Goal: Transaction & Acquisition: Purchase product/service

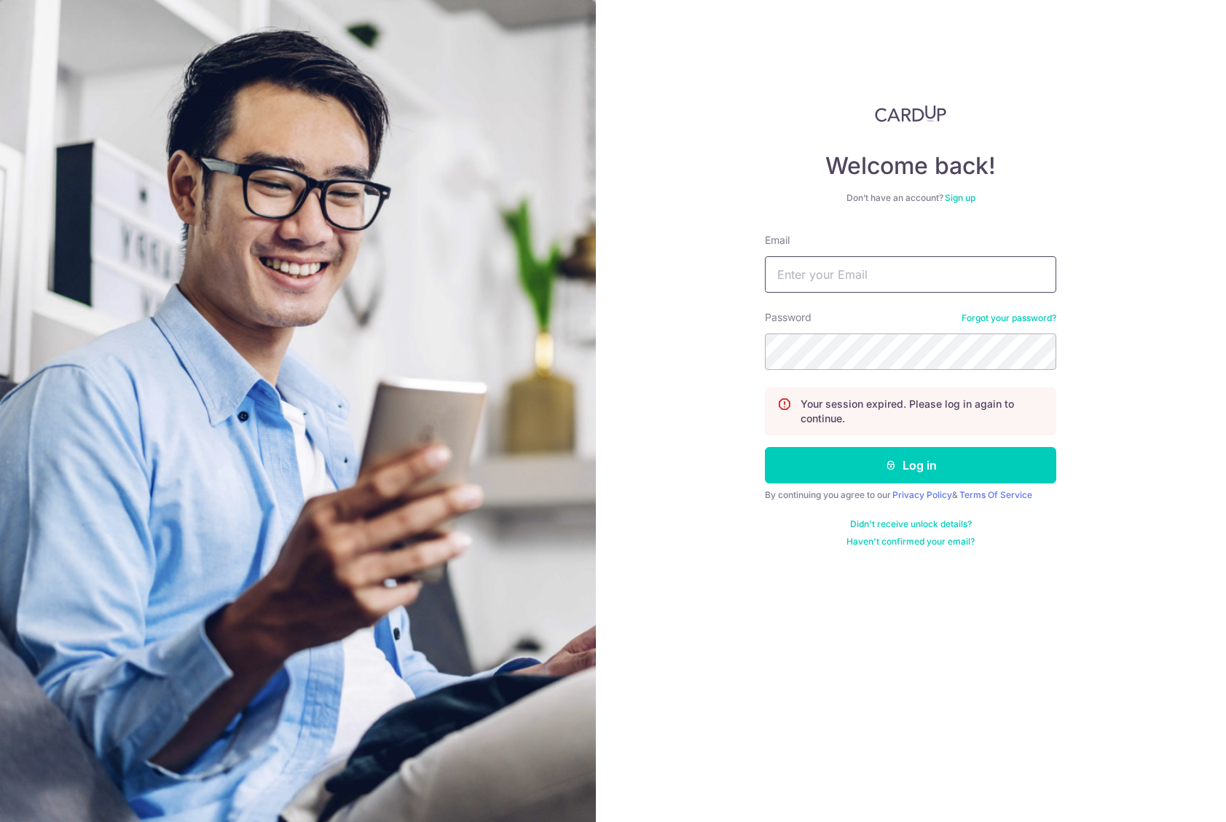
click at [892, 275] on input "Email" at bounding box center [910, 274] width 291 height 36
type input "[EMAIL_ADDRESS][DOMAIN_NAME]"
click at [765, 447] on button "Log in" at bounding box center [910, 465] width 291 height 36
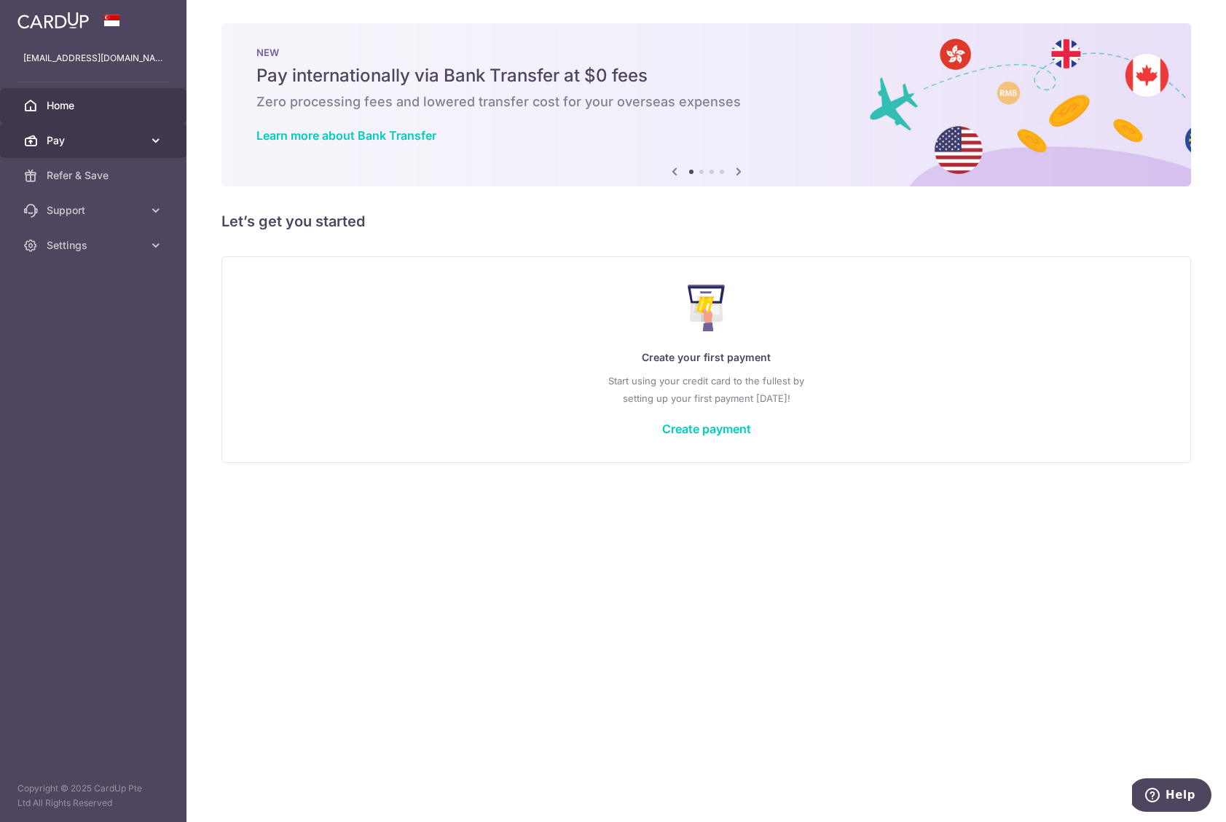
click at [66, 134] on span "Pay" at bounding box center [95, 140] width 96 height 15
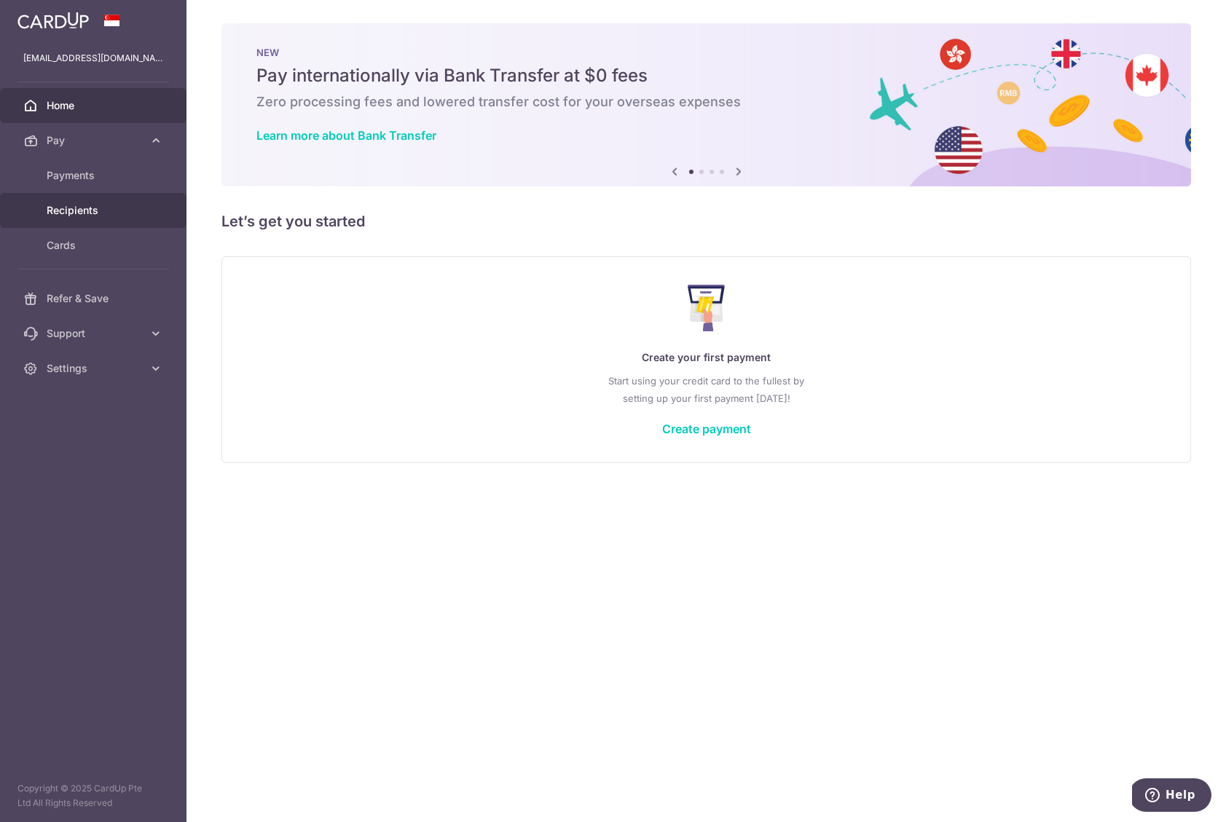
click at [103, 215] on span "Recipients" at bounding box center [95, 210] width 96 height 15
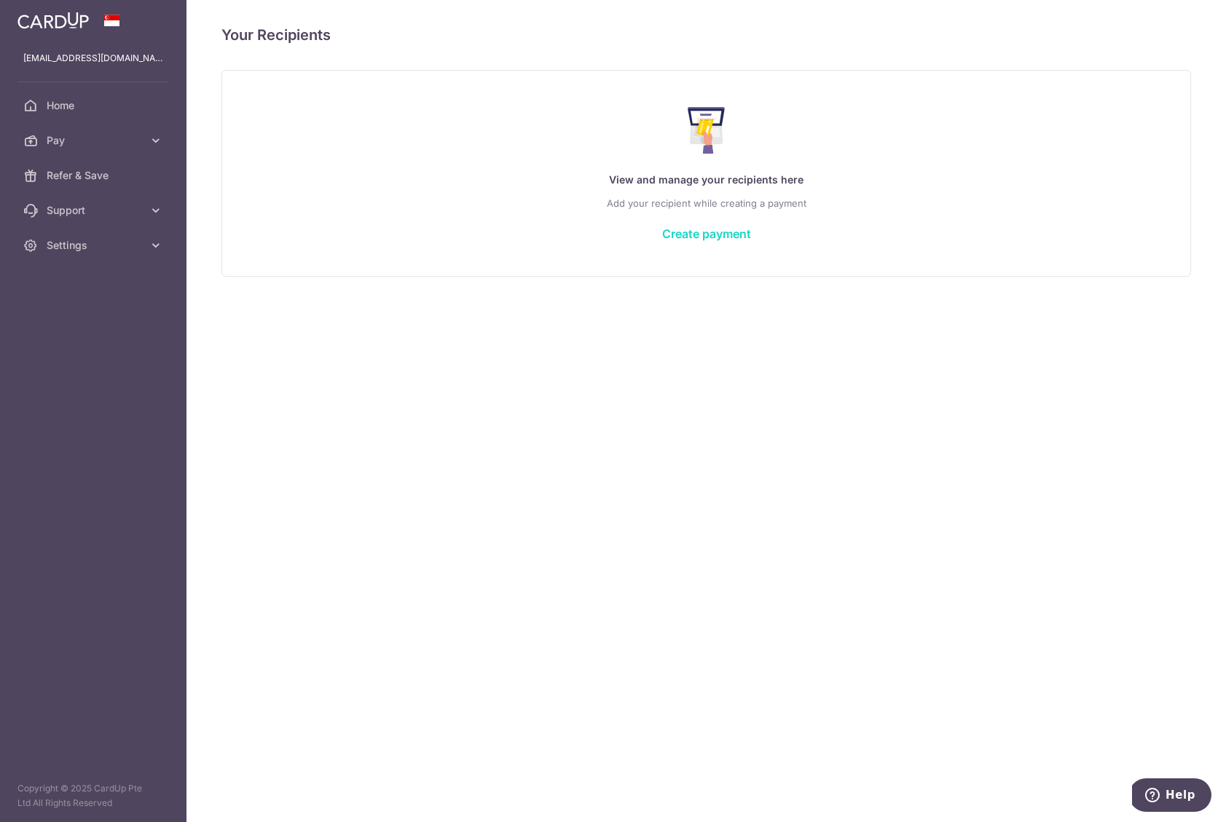
click at [679, 229] on link "Create payment" at bounding box center [706, 233] width 89 height 15
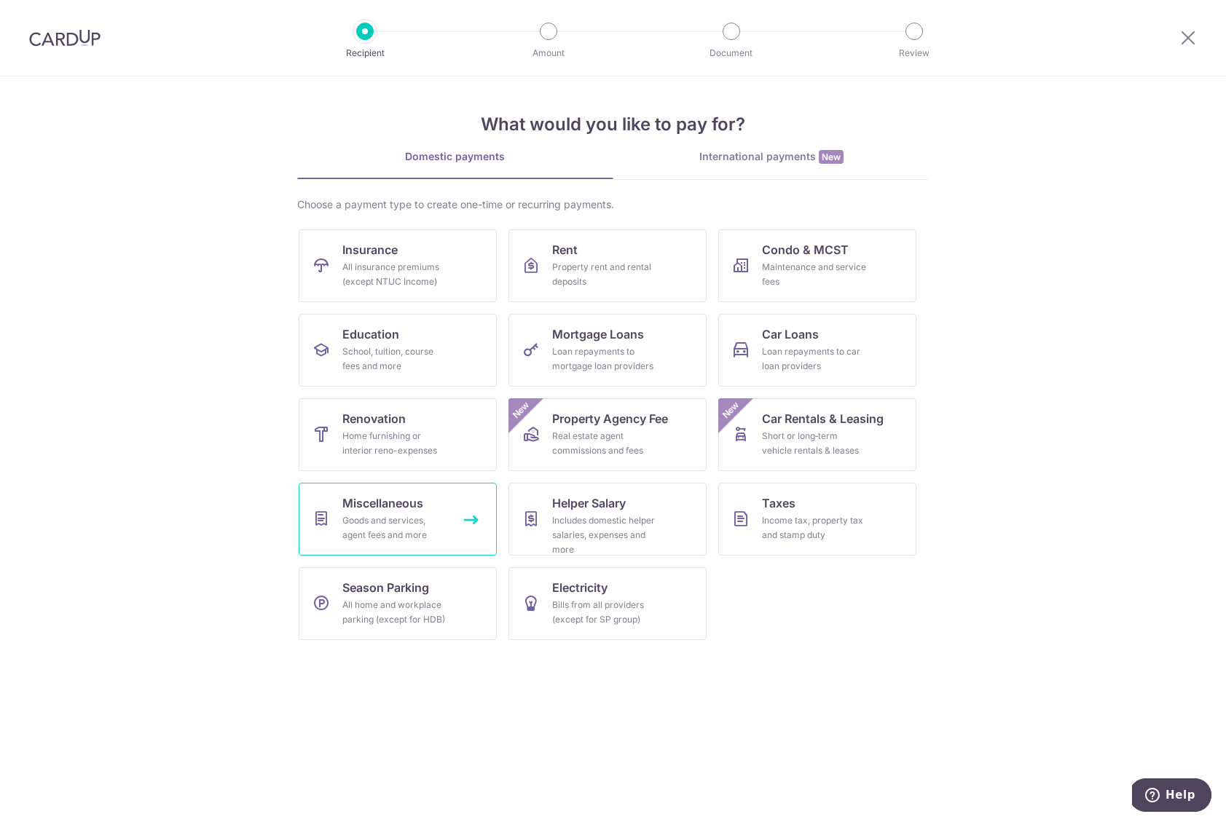
click at [406, 511] on span "Miscellaneous" at bounding box center [382, 502] width 81 height 17
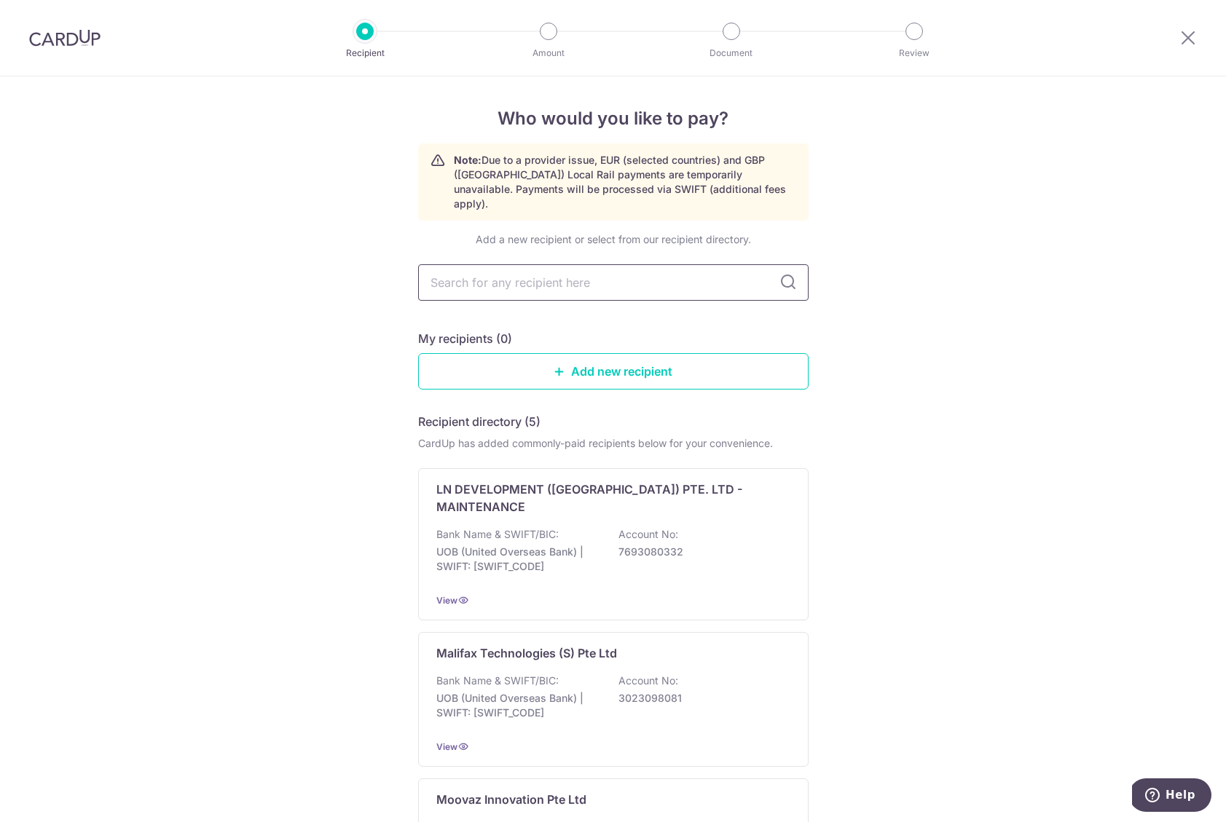
click at [699, 265] on input "text" at bounding box center [613, 282] width 390 height 36
type input "let me be"
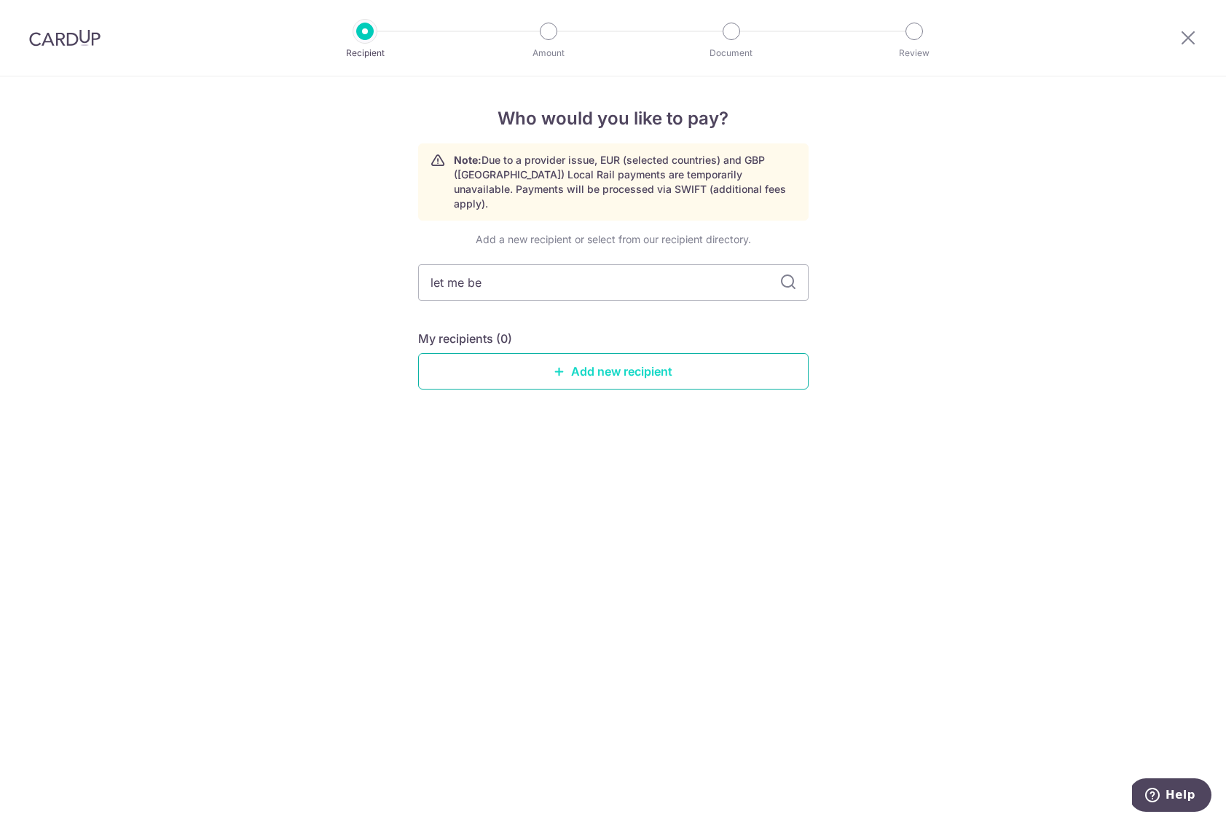
click at [596, 360] on link "Add new recipient" at bounding box center [613, 371] width 390 height 36
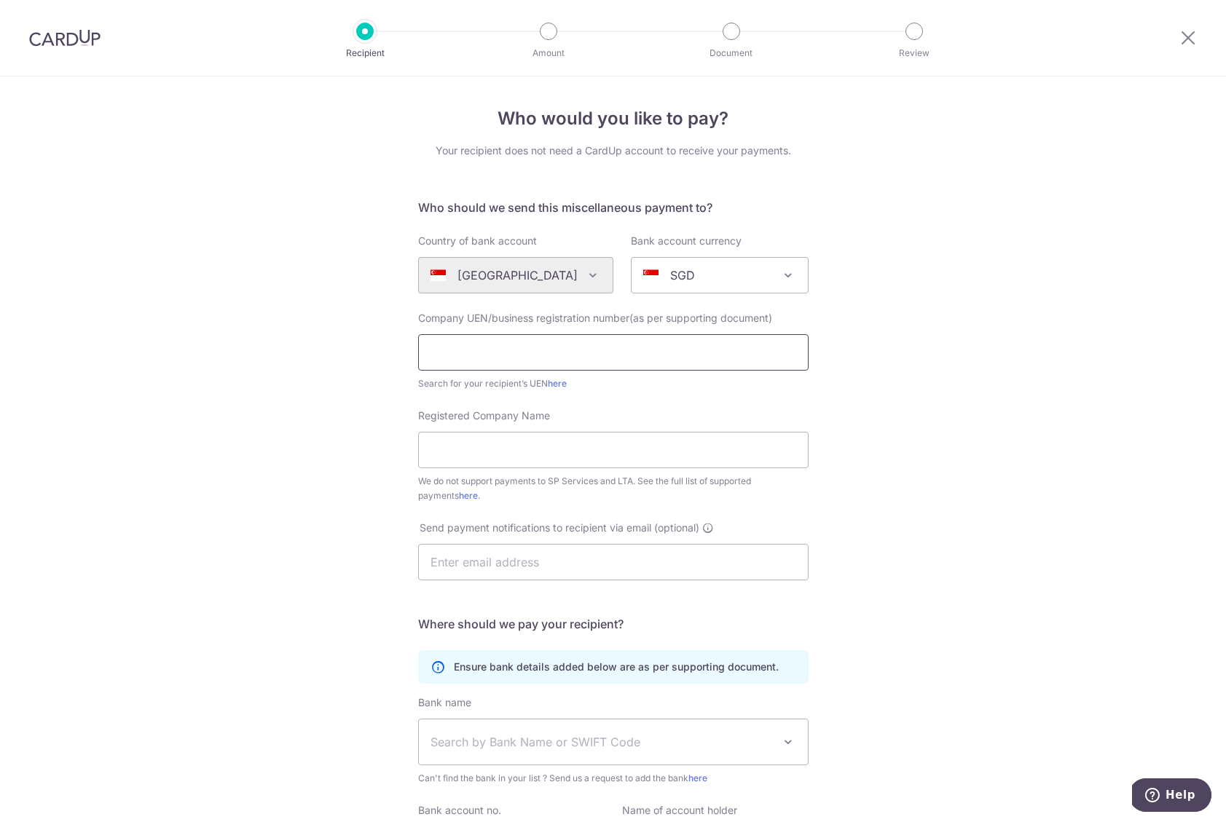
click at [566, 356] on input "text" at bounding box center [613, 352] width 390 height 36
type input "202509311C"
click at [603, 433] on input "Registered Company Name" at bounding box center [613, 450] width 390 height 36
type input "House of Let Me Be"
click at [639, 556] on input "text" at bounding box center [613, 562] width 390 height 36
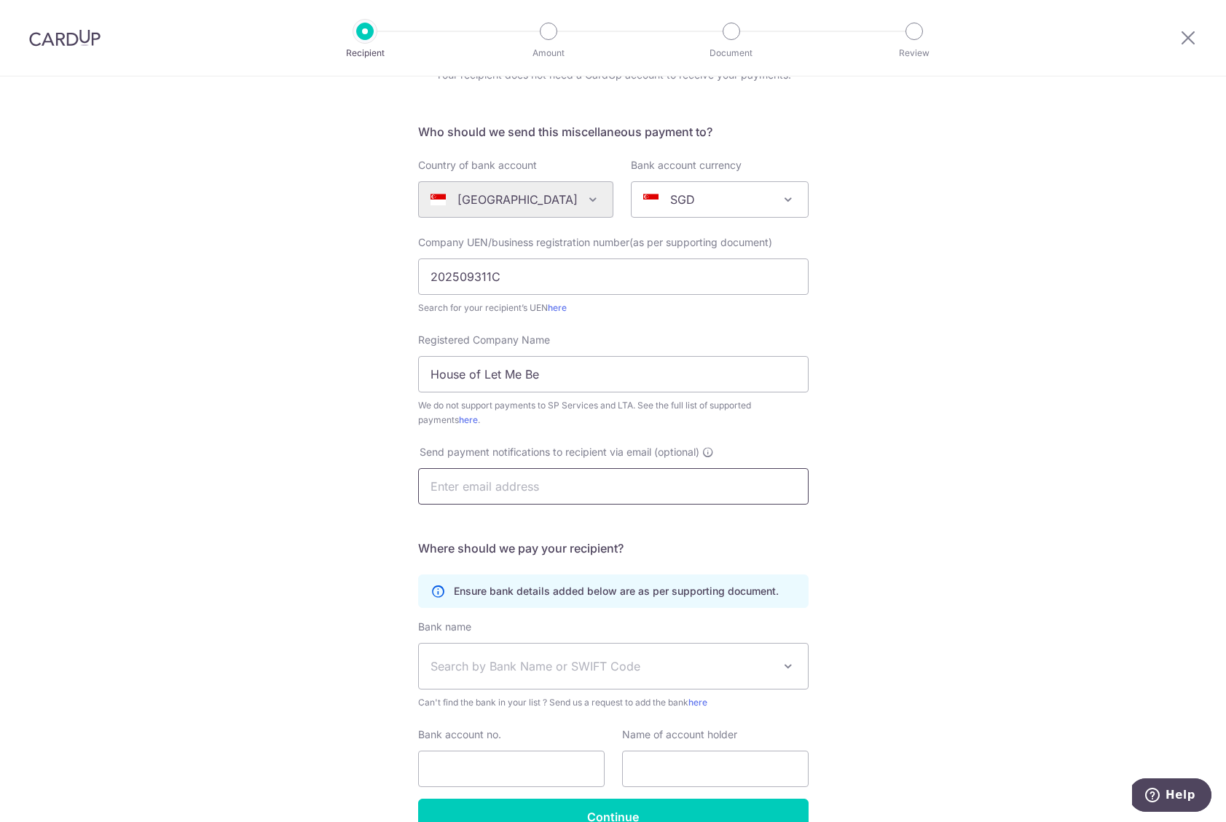
scroll to position [84, 0]
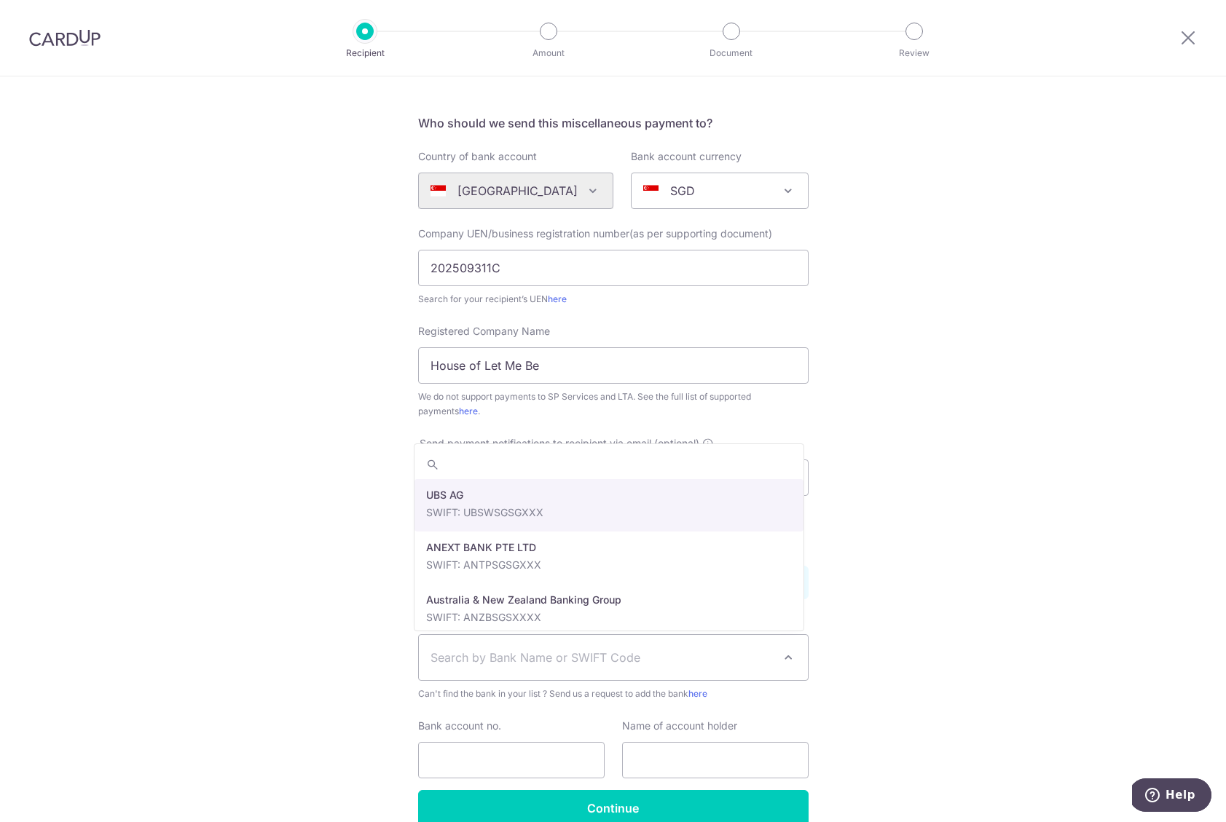
click at [574, 653] on span "Search by Bank Name or SWIFT Code" at bounding box center [601, 657] width 342 height 17
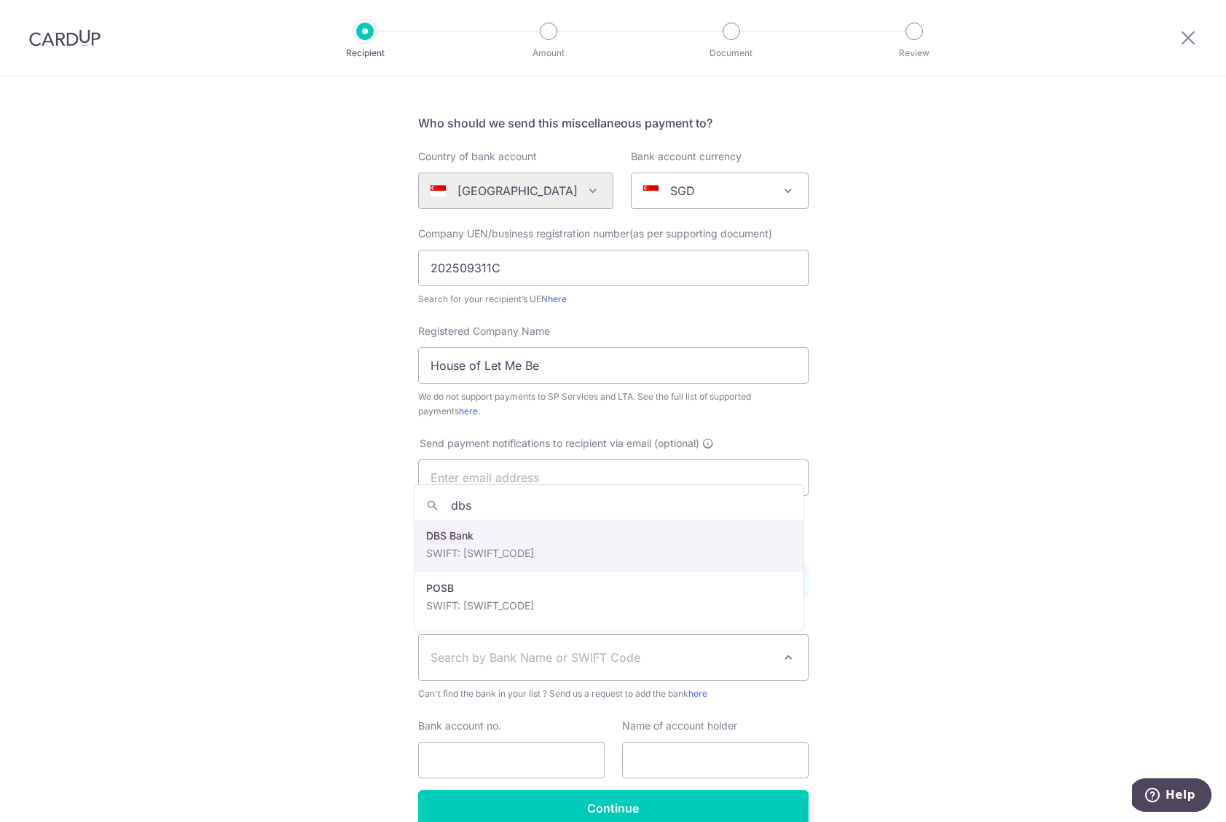
type input "dbs"
select select "6"
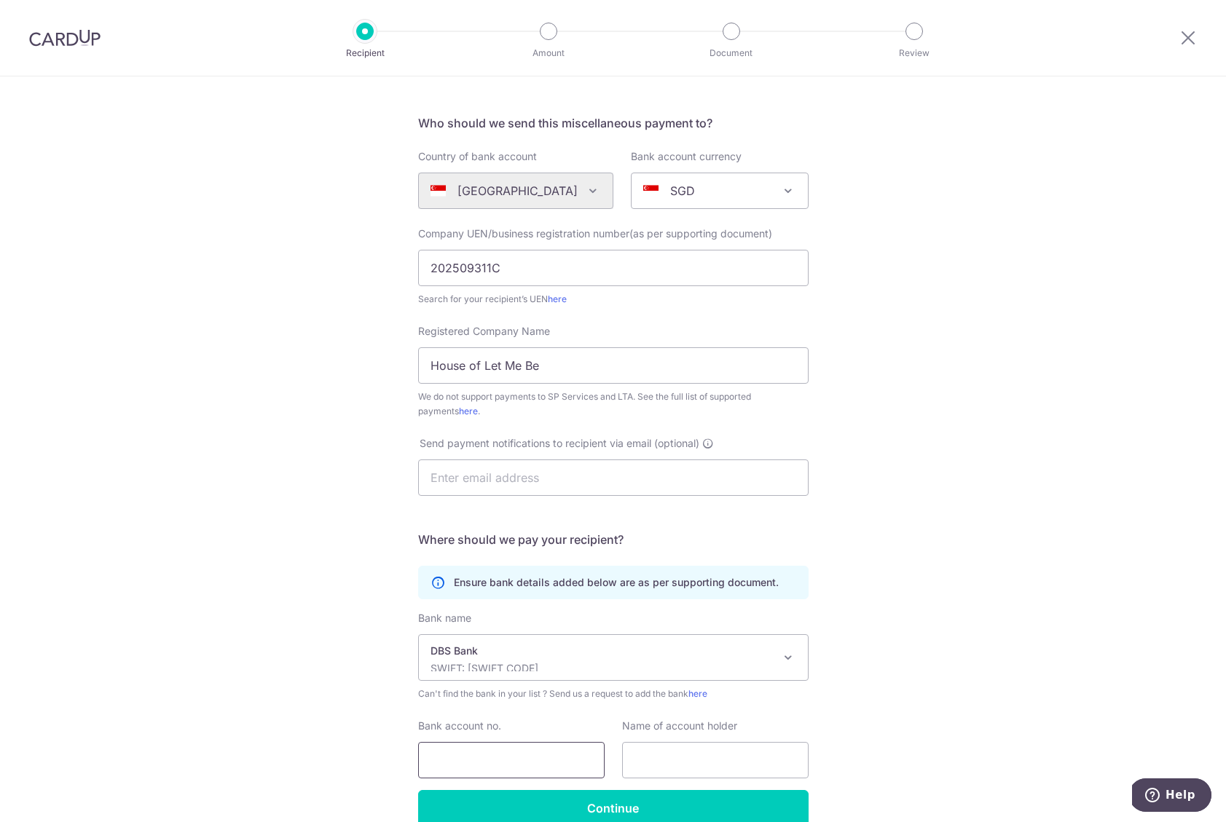
click at [531, 754] on input "Bank account no." at bounding box center [511, 760] width 186 height 36
type input "885413217334"
click at [702, 753] on input "text" at bounding box center [715, 760] width 186 height 36
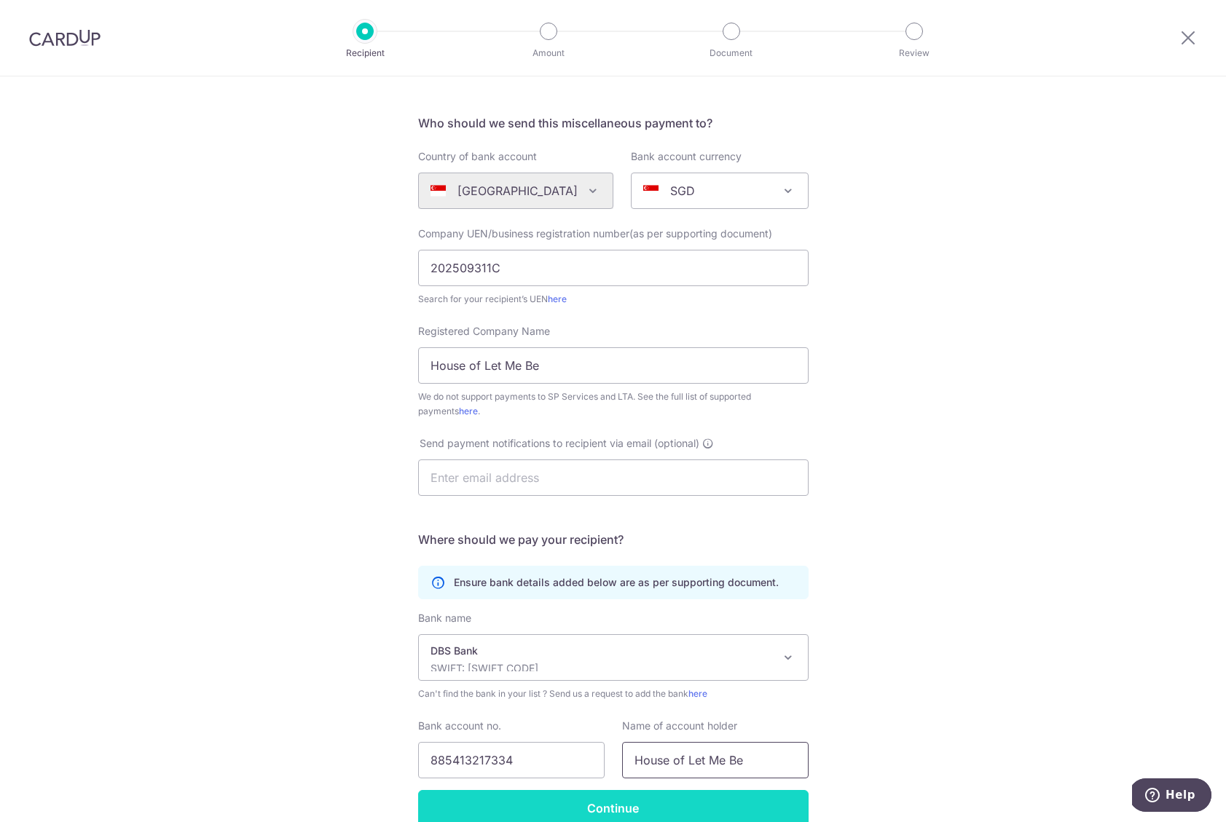
type input "House of Let Me Be"
click at [572, 803] on input "Continue" at bounding box center [613, 808] width 390 height 36
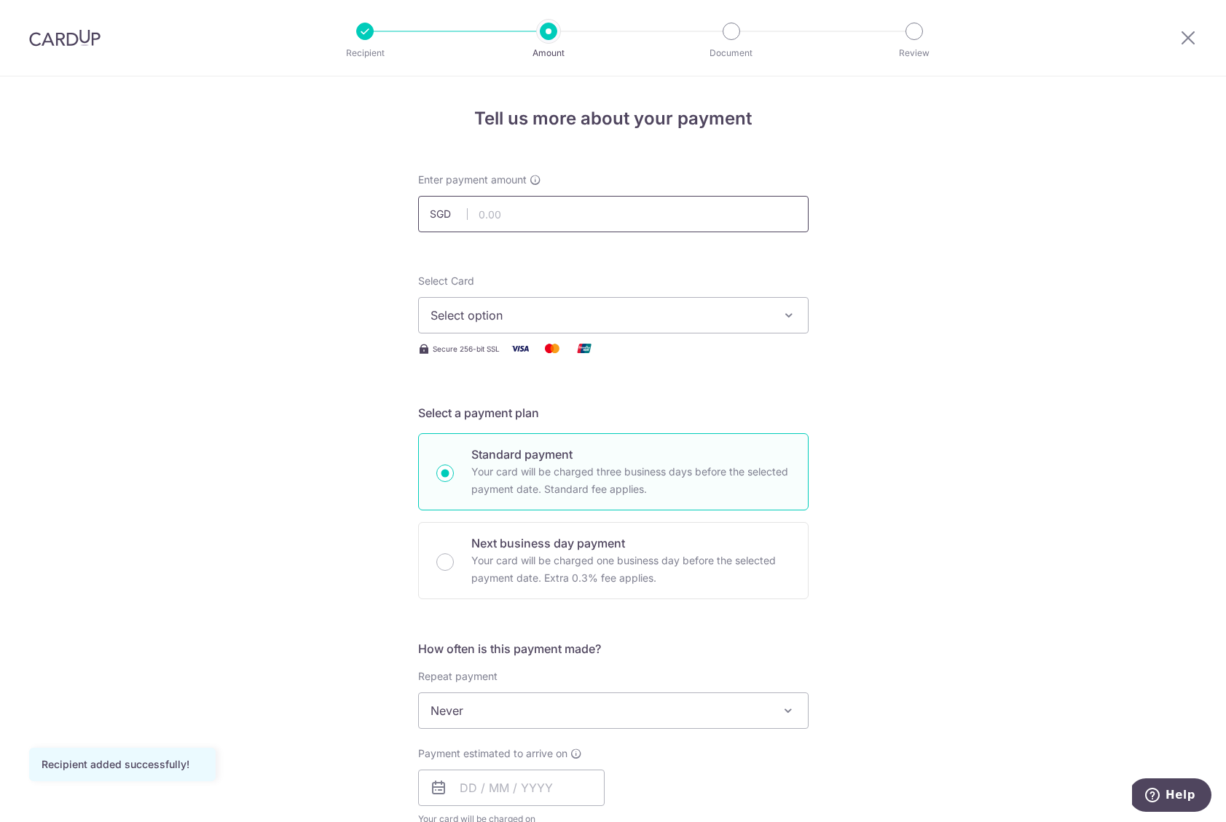
click at [568, 217] on input "text" at bounding box center [613, 214] width 390 height 36
type input "160.00"
click at [550, 315] on span "Select option" at bounding box center [599, 315] width 339 height 17
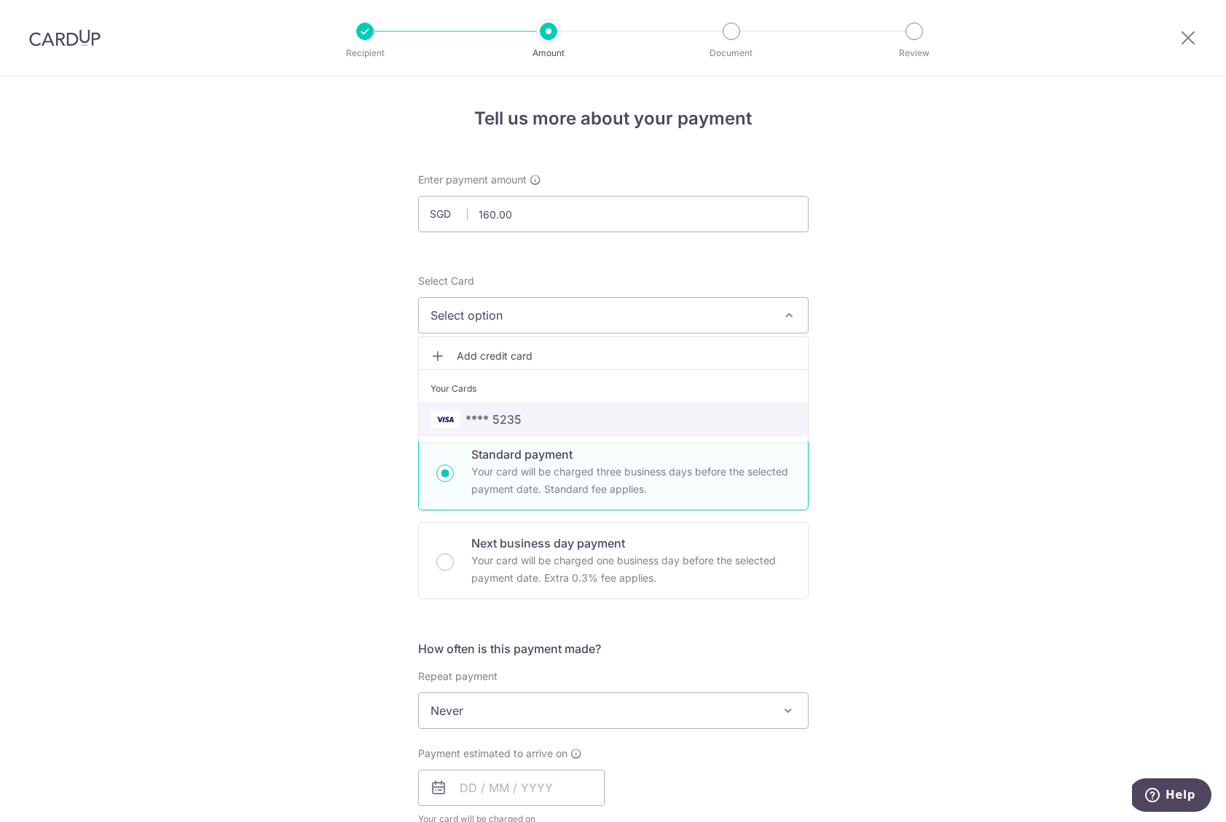
click at [556, 414] on span "**** 5235" at bounding box center [613, 419] width 366 height 17
click at [937, 417] on div "Tell us more about your payment Enter payment amount SGD 160.00 160.00 Recipien…" at bounding box center [613, 734] width 1226 height 1317
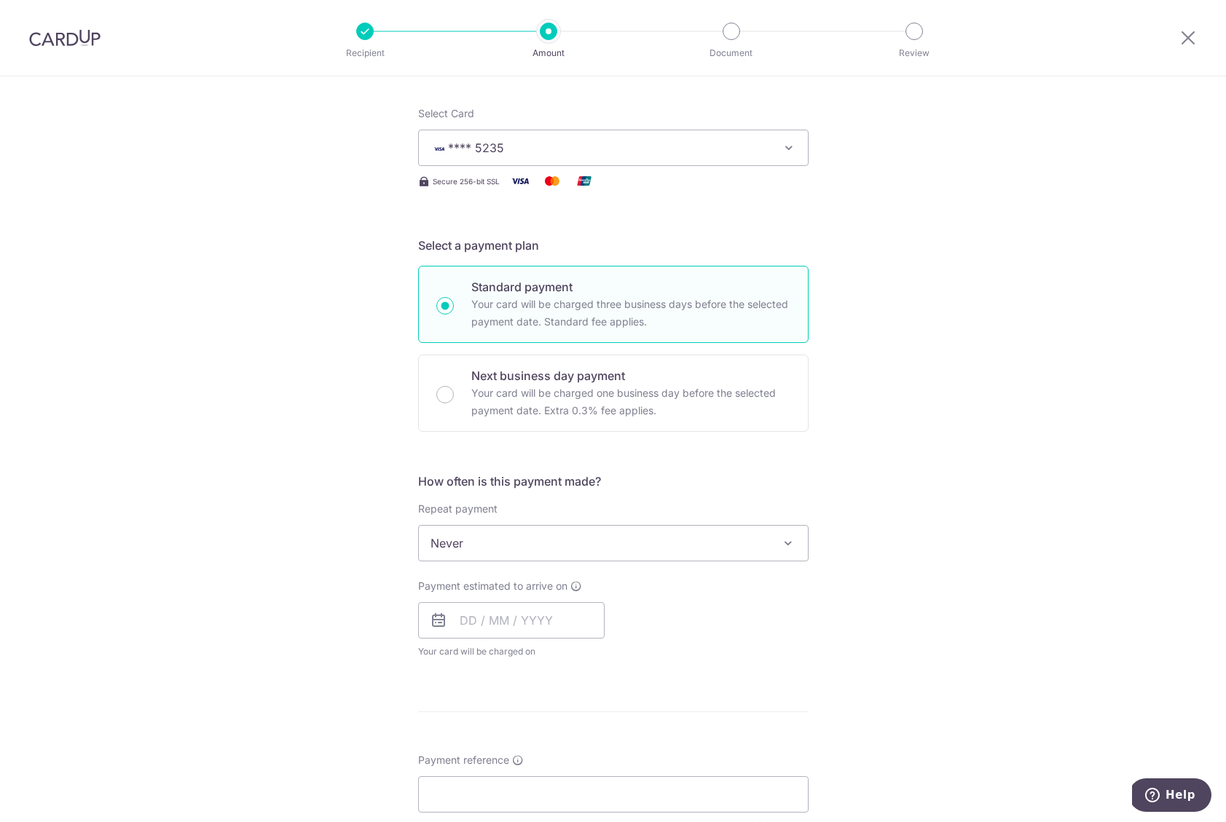
scroll to position [189, 0]
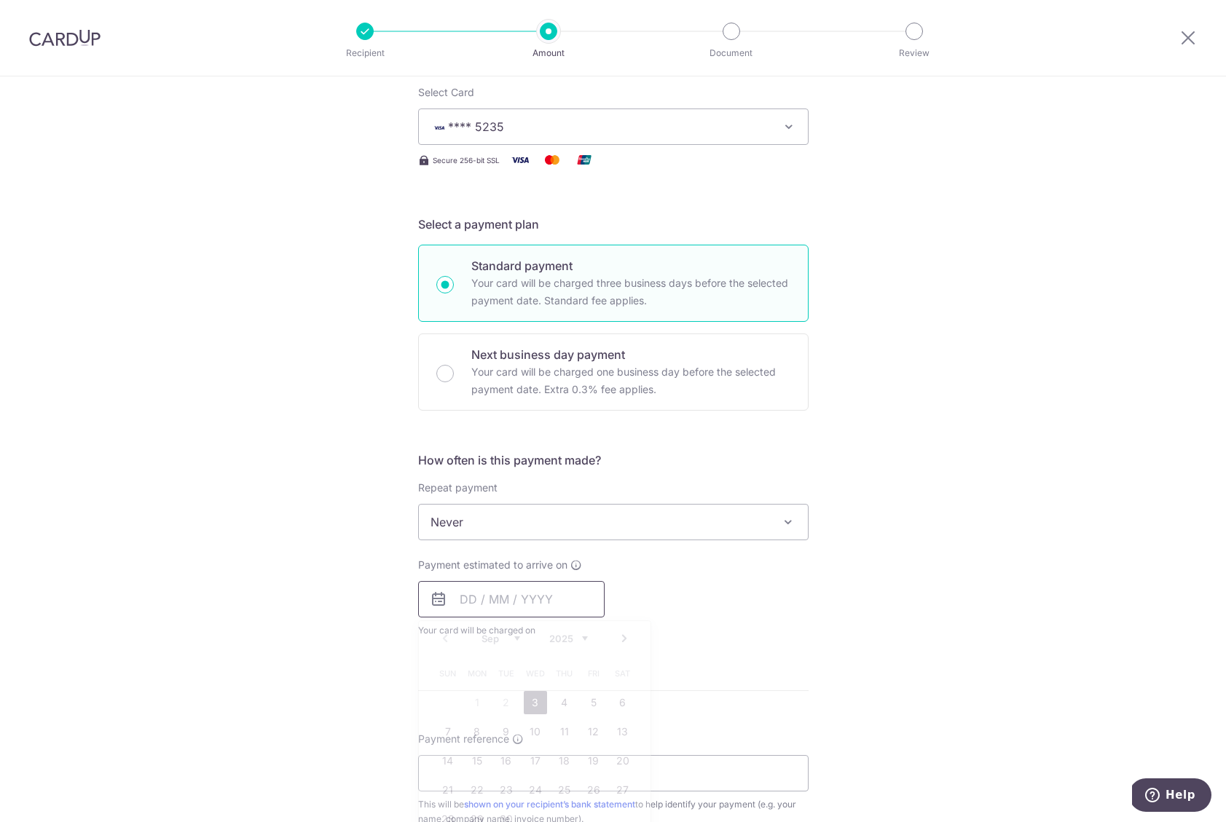
click at [527, 598] on input "text" at bounding box center [511, 599] width 186 height 36
drag, startPoint x: 714, startPoint y: 604, endPoint x: 723, endPoint y: 605, distance: 8.9
click at [723, 605] on div "Payment estimated to arrive on Prev Next Sep Oct Nov Dec 2025 2026 2027 2028 20…" at bounding box center [613, 598] width 408 height 80
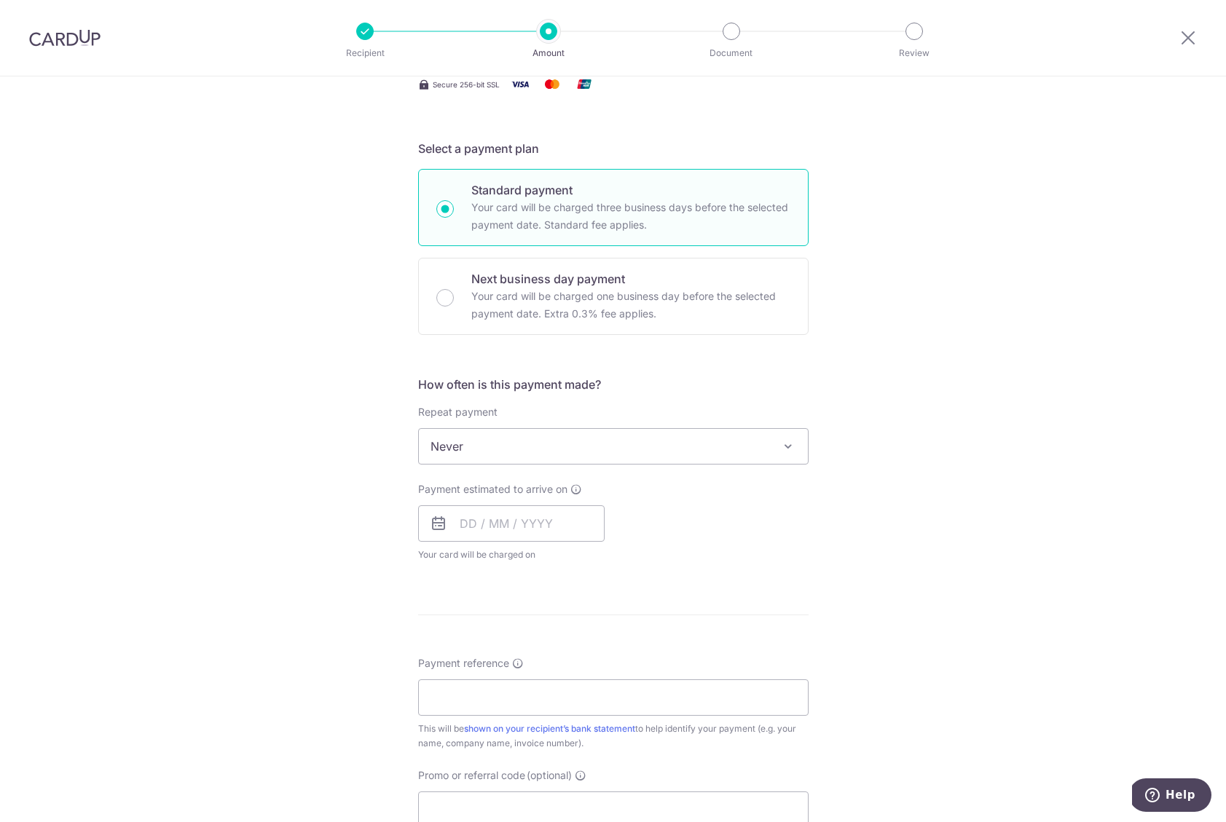
scroll to position [326, 0]
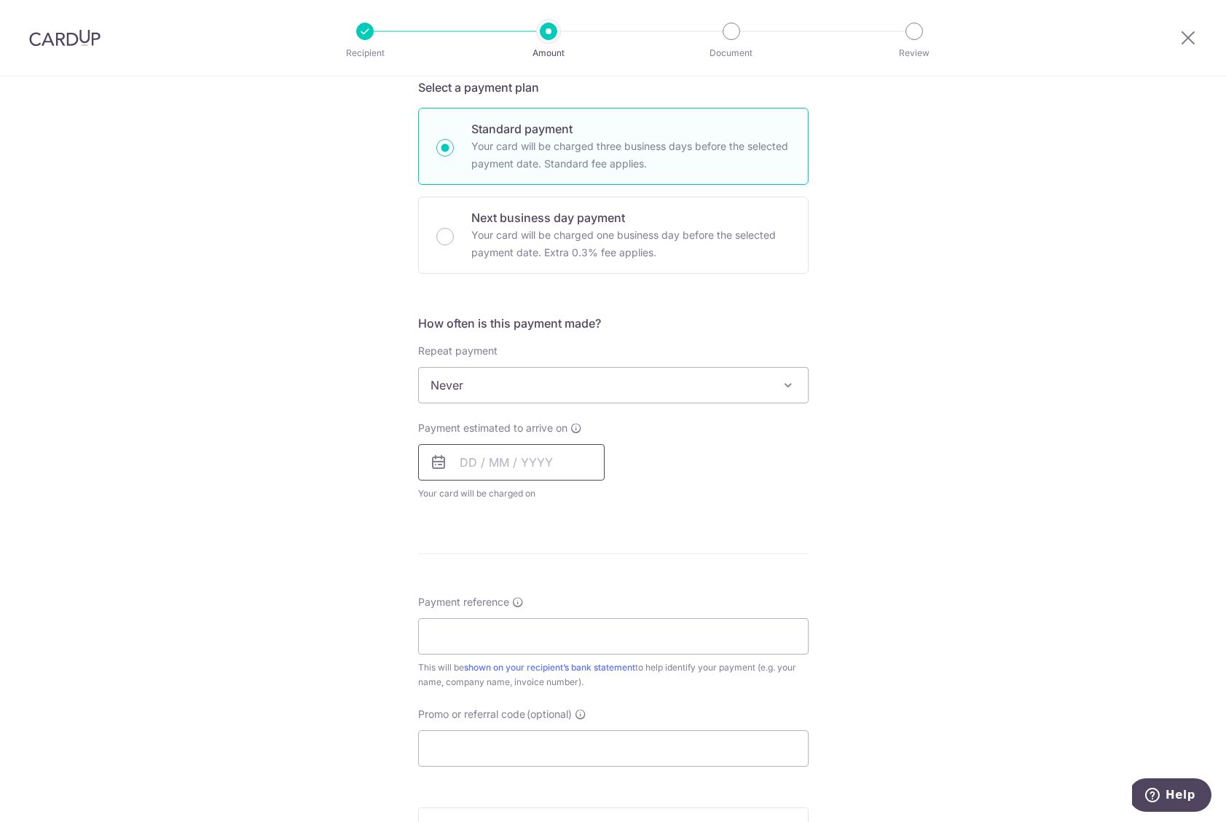
click at [451, 460] on input "text" at bounding box center [511, 462] width 186 height 36
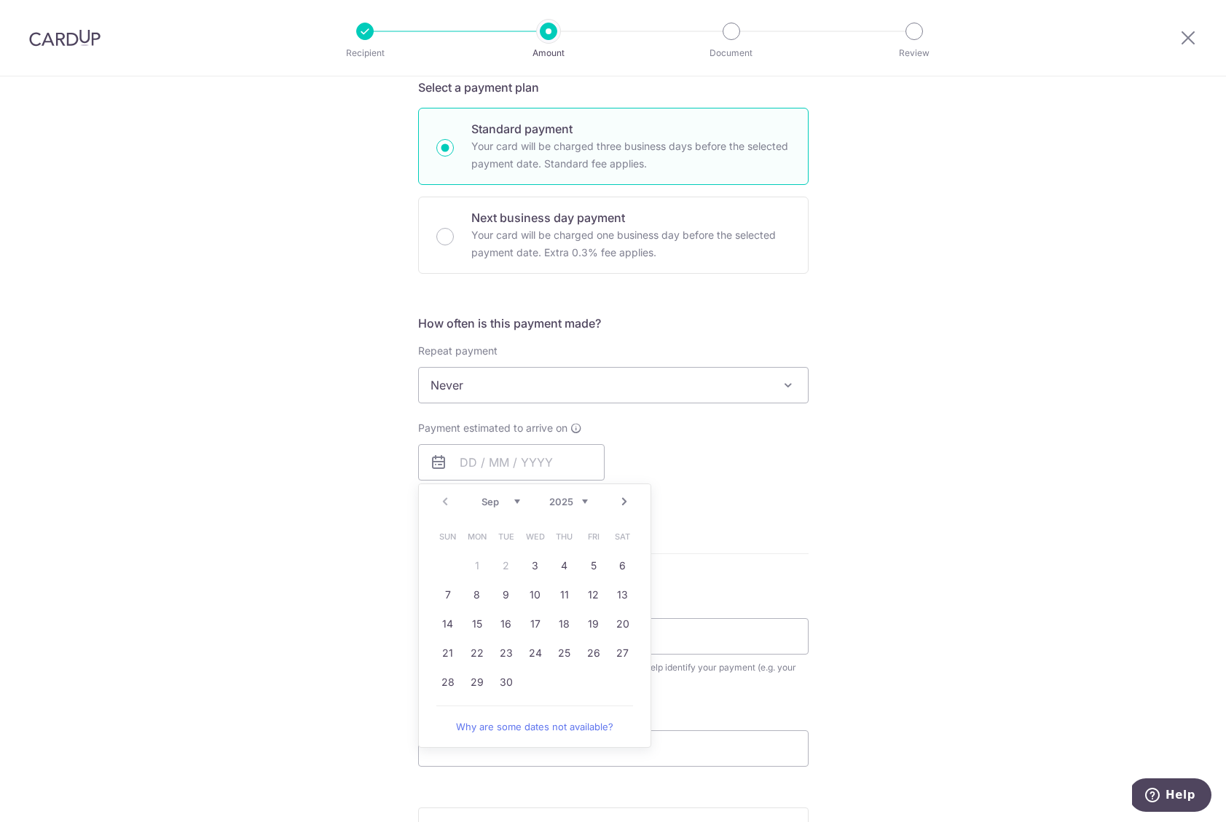
click at [442, 501] on div "Prev Next Sep Oct Nov Dec 2025 2026 2027 2028 2029 2030 2031 2032 2033 2034 2035" at bounding box center [535, 501] width 232 height 35
click at [762, 513] on form "Enter payment amount SGD 160.00 160.00 Recipient added successfully! Select Car…" at bounding box center [613, 423] width 390 height 1153
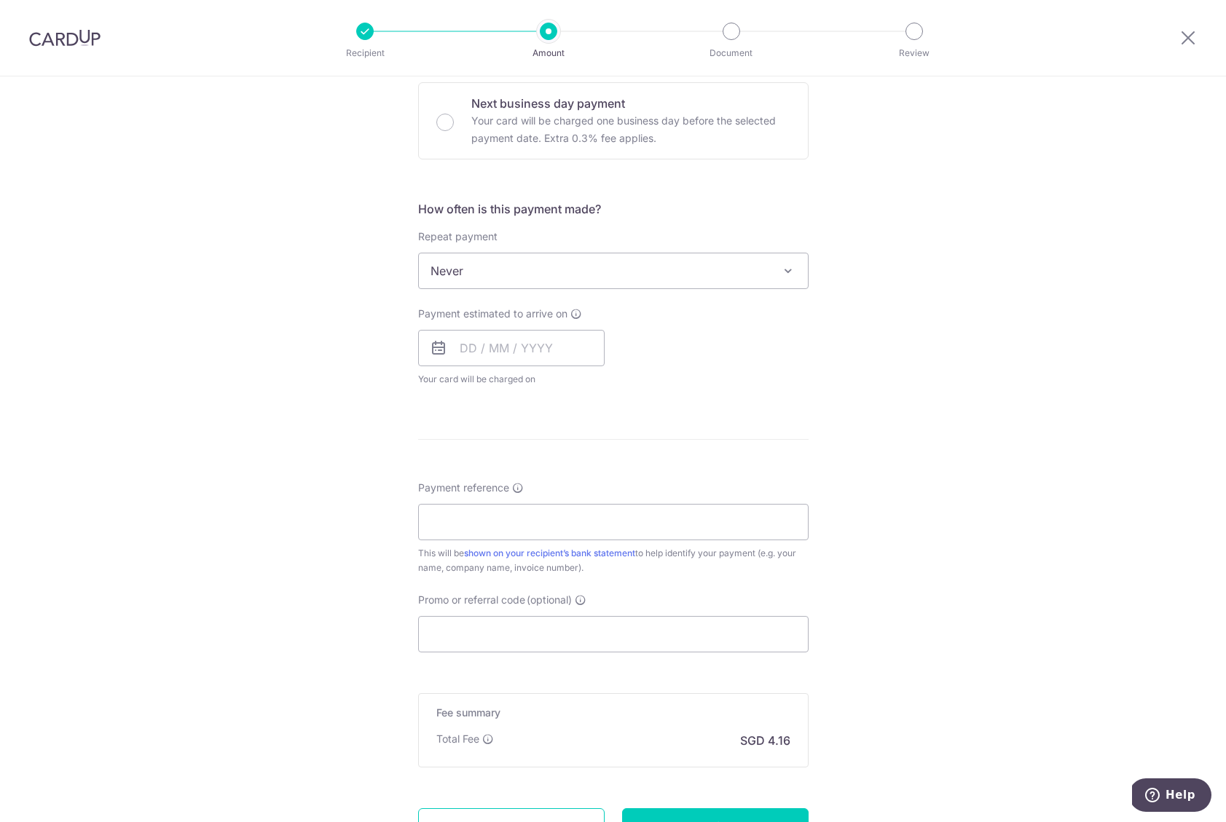
scroll to position [572, 0]
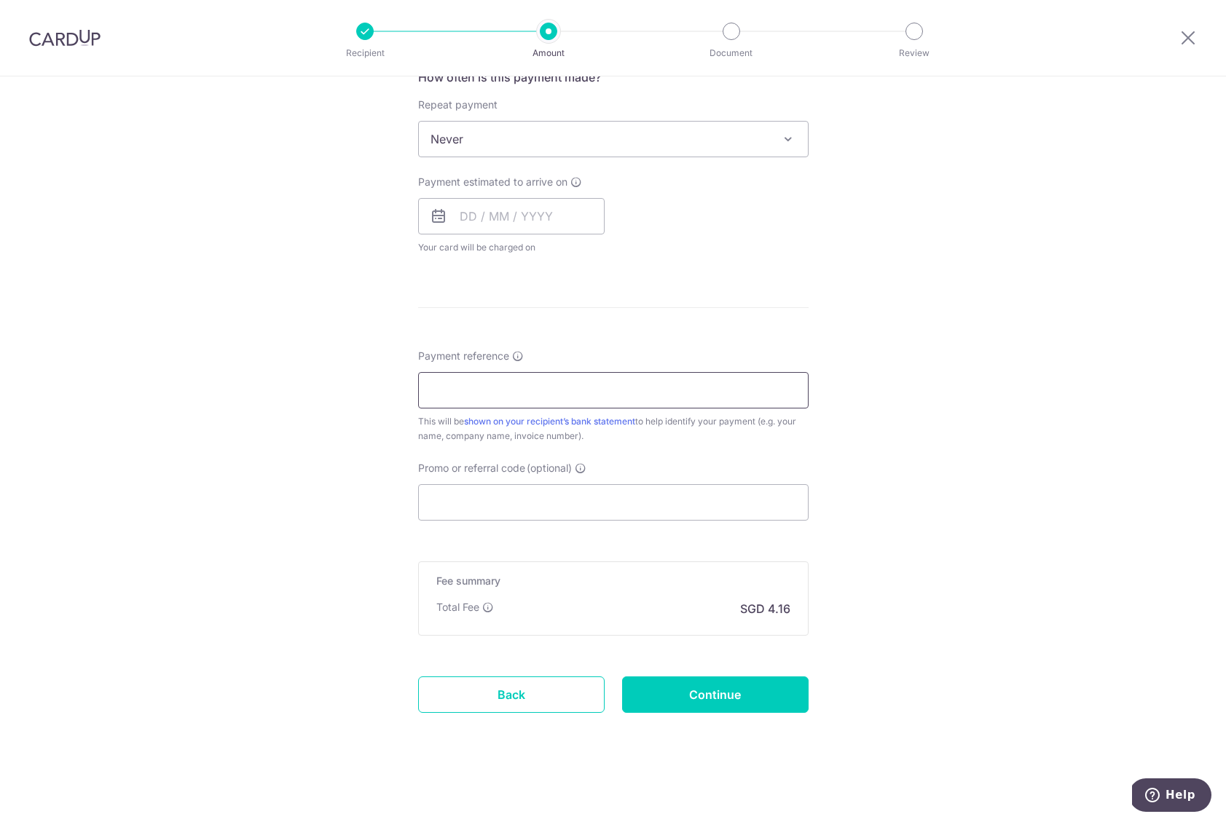
click at [548, 395] on input "Payment reference" at bounding box center [613, 390] width 390 height 36
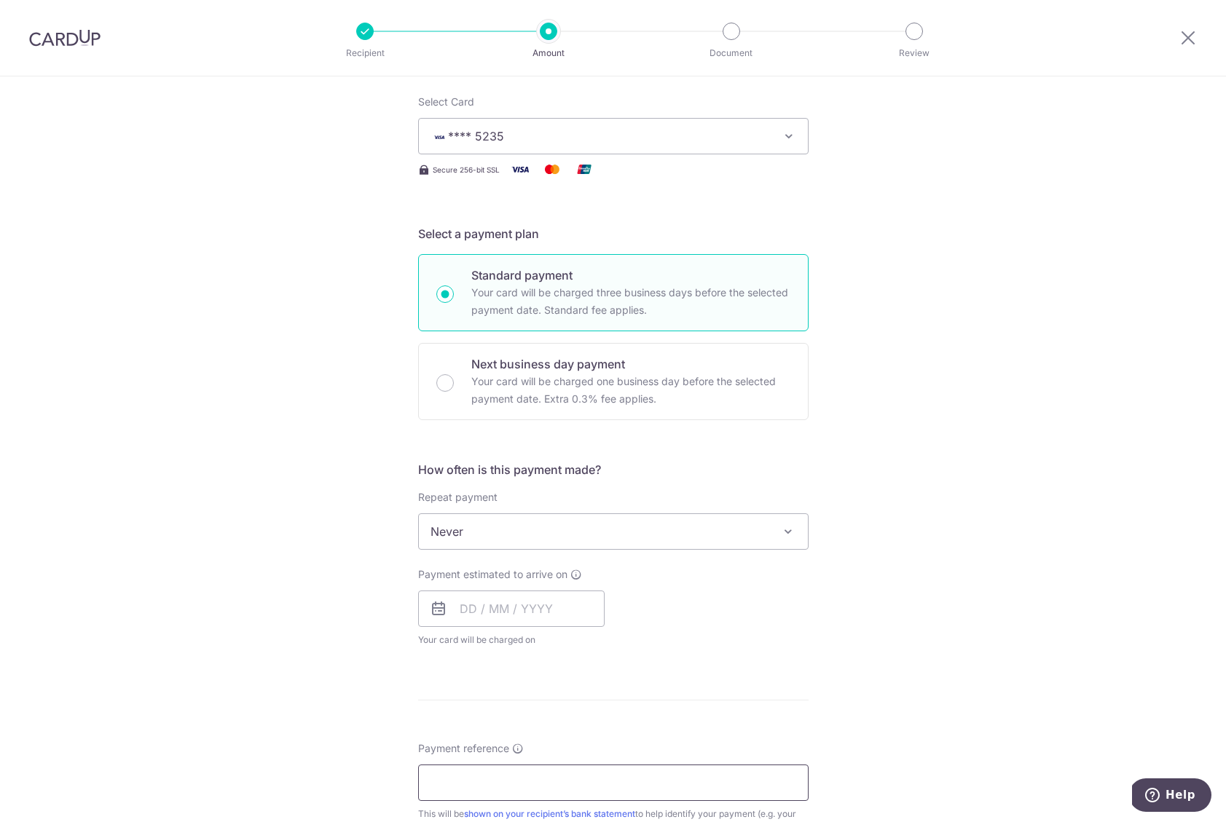
scroll to position [202, 0]
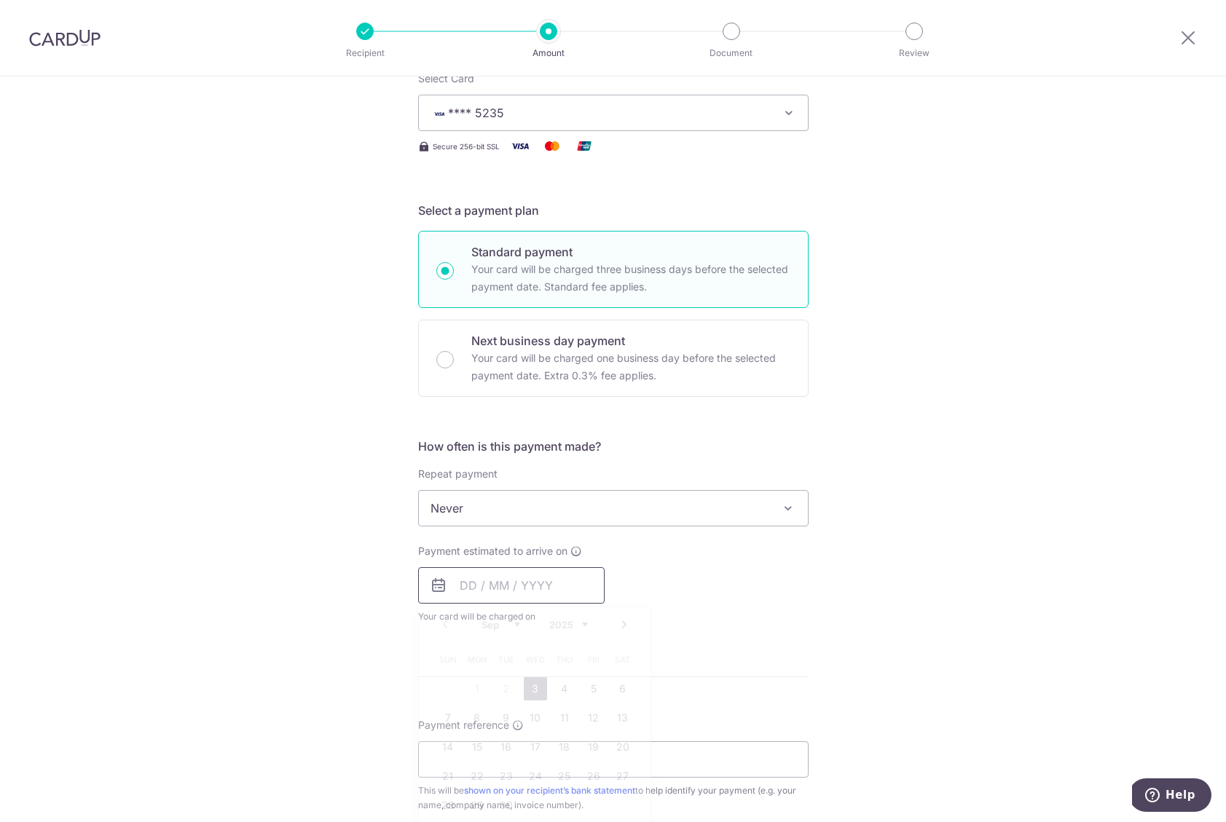
click at [516, 586] on input "text" at bounding box center [511, 585] width 186 height 36
click at [535, 688] on link "3" at bounding box center [535, 688] width 23 height 23
type input "03/09/2025"
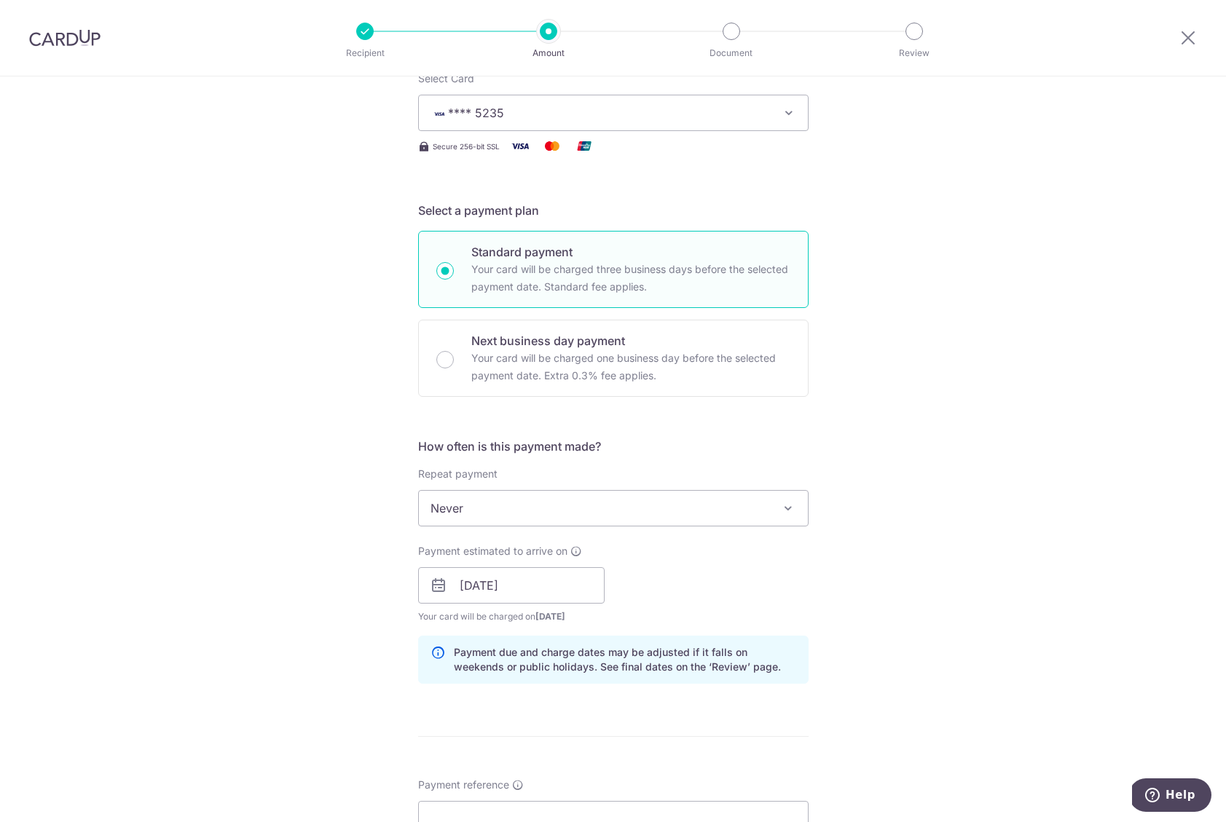
click at [917, 697] on div "Tell us more about your payment Enter payment amount SGD 160.00 160.00 Recipien…" at bounding box center [613, 562] width 1226 height 1377
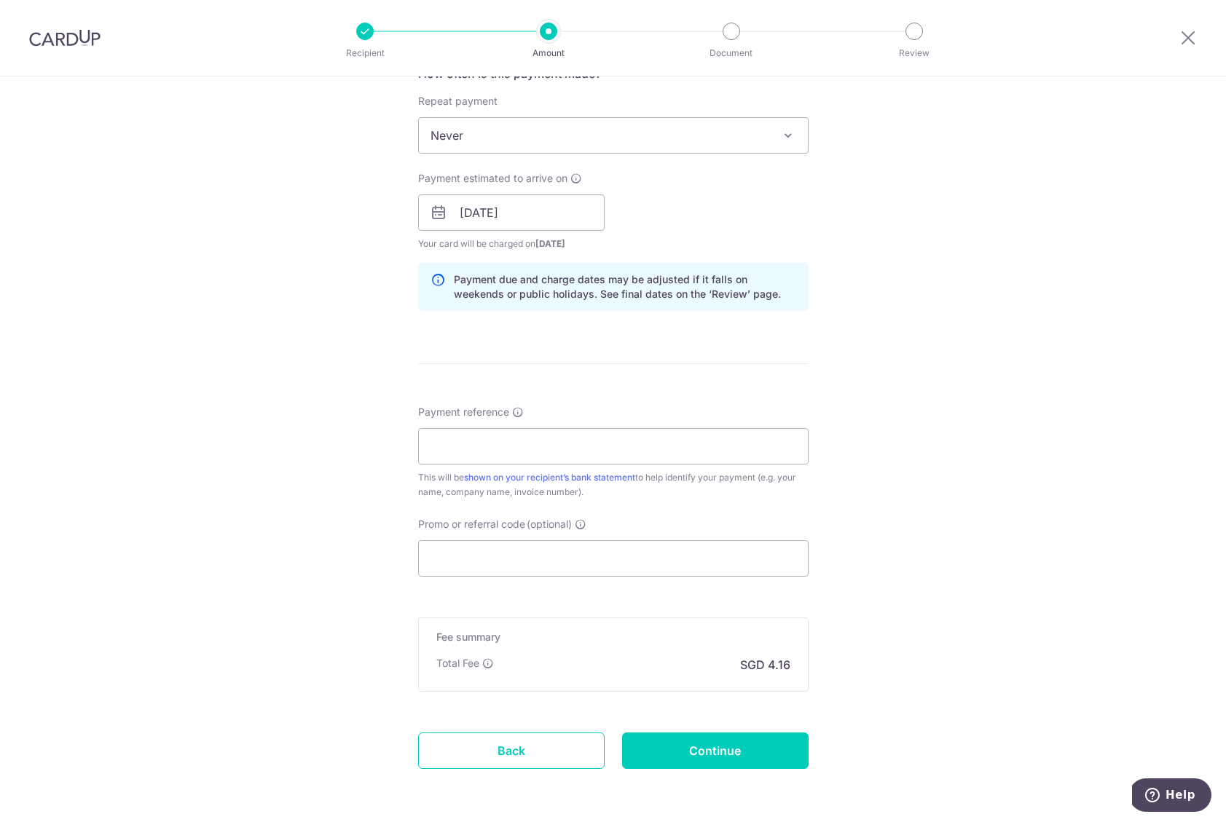
scroll to position [604, 0]
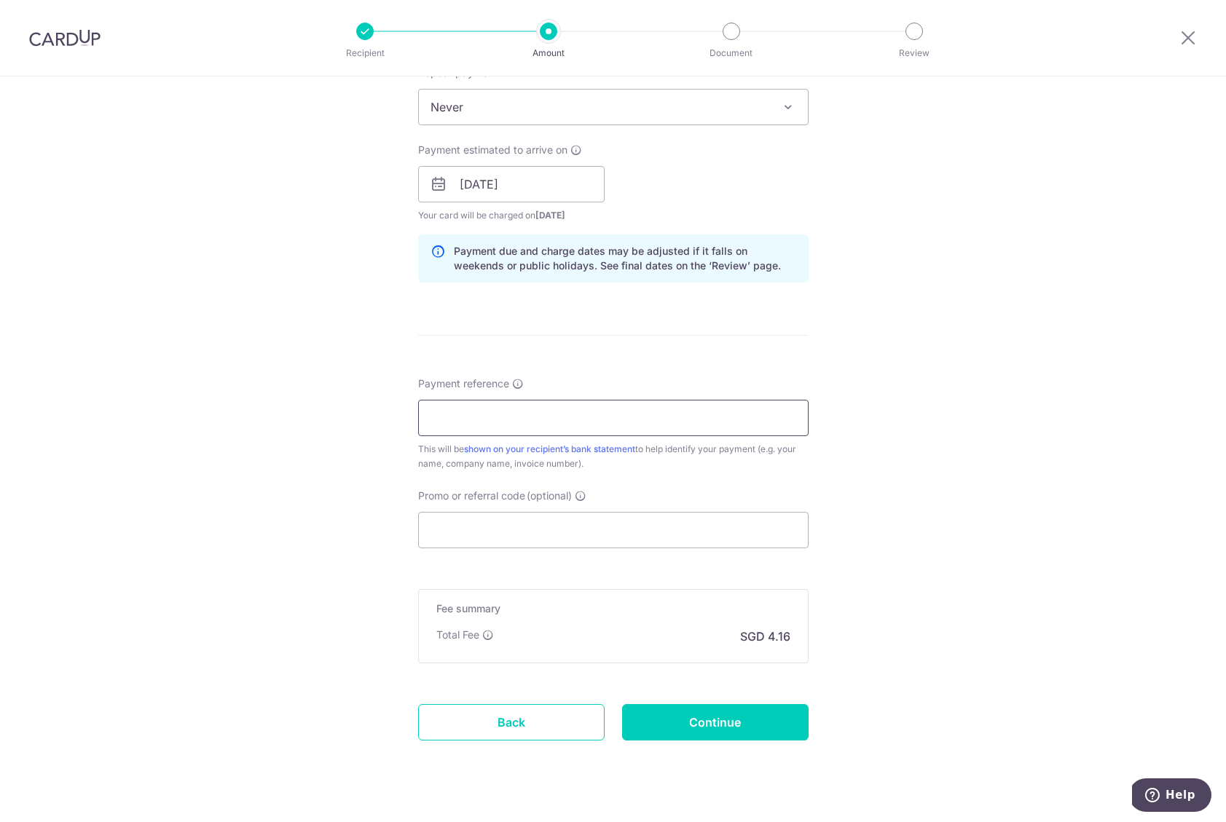
click at [564, 417] on input "Payment reference" at bounding box center [613, 418] width 390 height 36
type input "Hitachi Ultra Short"
click at [553, 417] on input "Hitachi Ultra Short" at bounding box center [613, 418] width 390 height 36
drag, startPoint x: 612, startPoint y: 423, endPoint x: 205, endPoint y: 394, distance: 408.9
click at [205, 394] on div "Tell us more about your payment Enter payment amount SGD 160.00 160.00 Recipien…" at bounding box center [613, 161] width 1226 height 1377
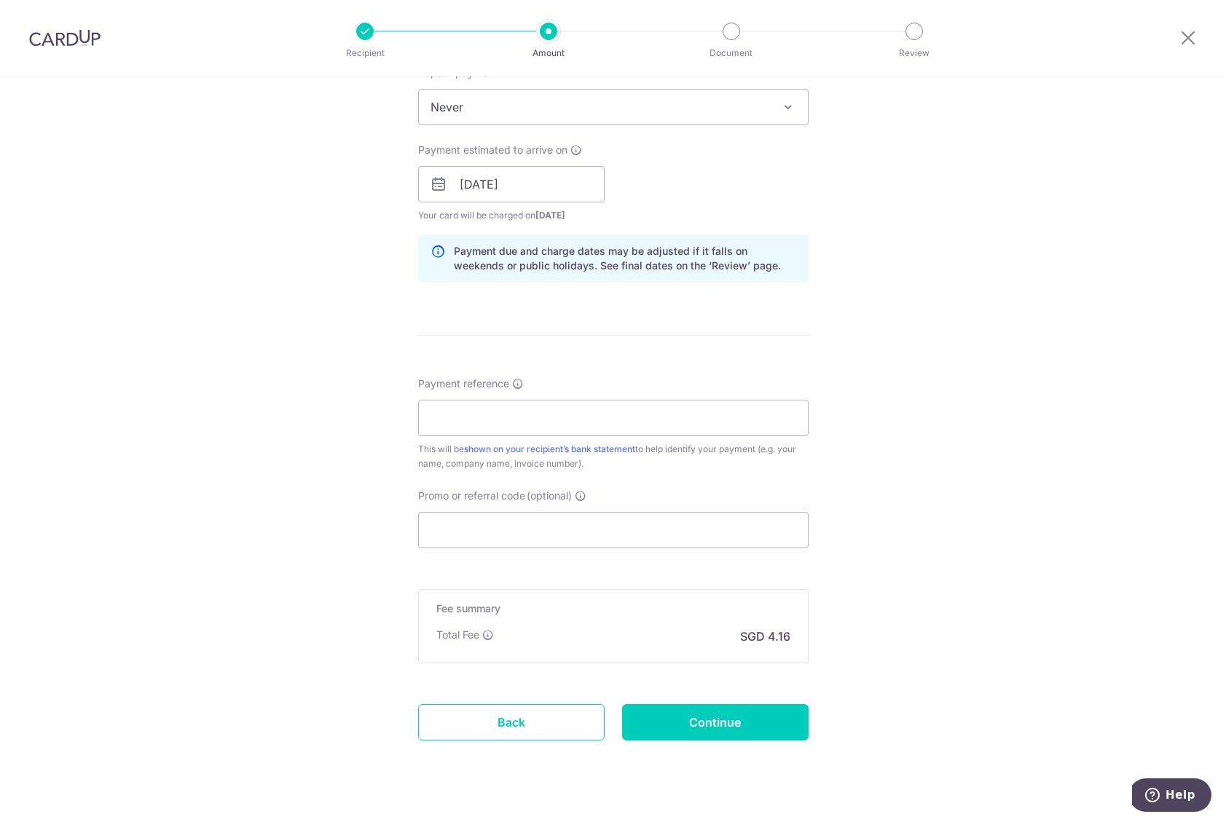
click at [1061, 536] on div "Tell us more about your payment Enter payment amount SGD 160.00 160.00 Recipien…" at bounding box center [613, 161] width 1226 height 1377
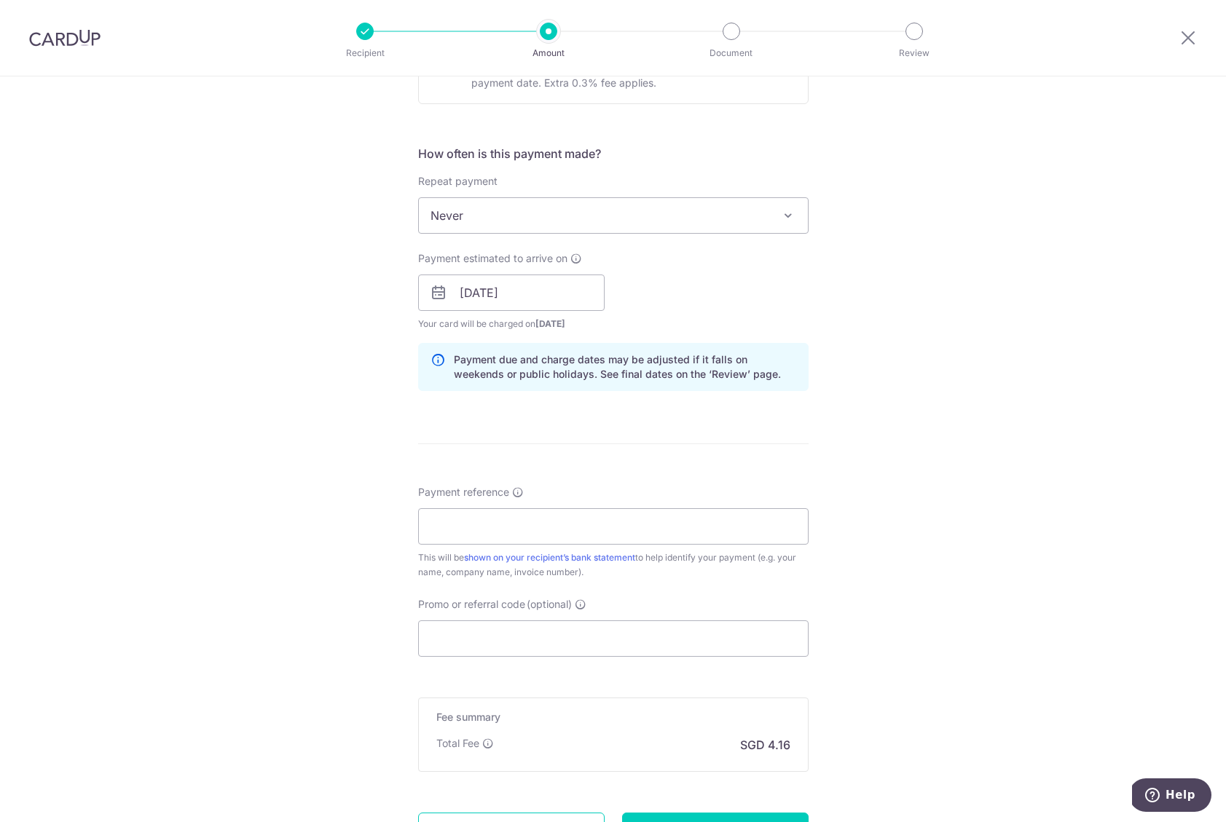
scroll to position [494, 0]
